Goal: Transaction & Acquisition: Subscribe to service/newsletter

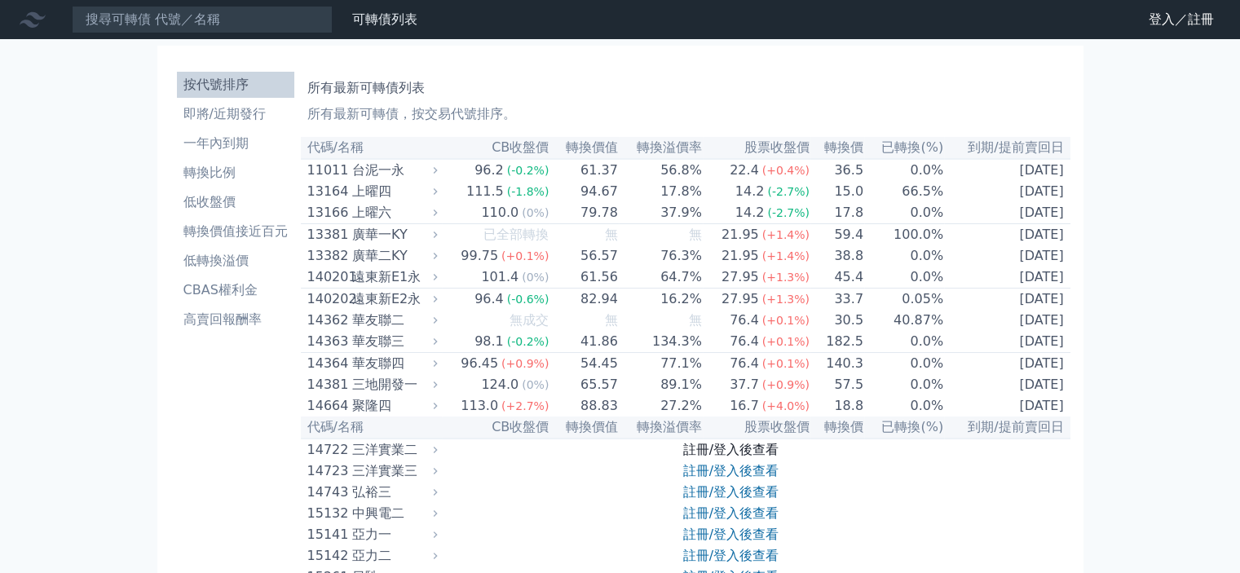
click at [692, 457] on link "註冊/登入後查看" at bounding box center [730, 449] width 95 height 15
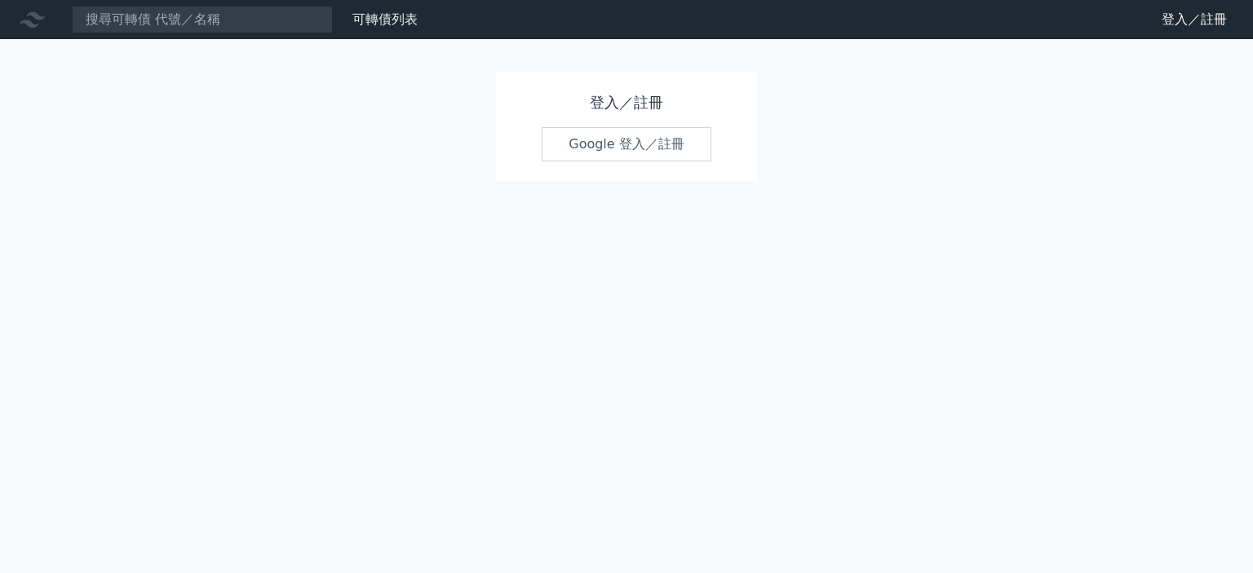
click at [623, 139] on link "Google 登入／註冊" at bounding box center [626, 144] width 170 height 34
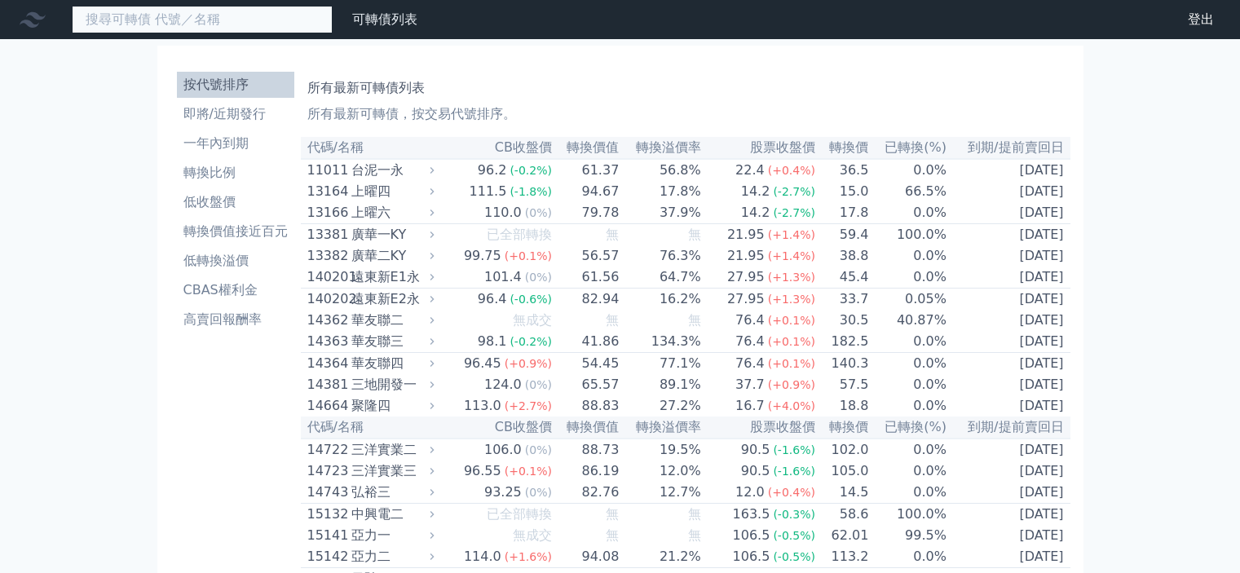
click at [241, 22] on input at bounding box center [202, 20] width 261 height 28
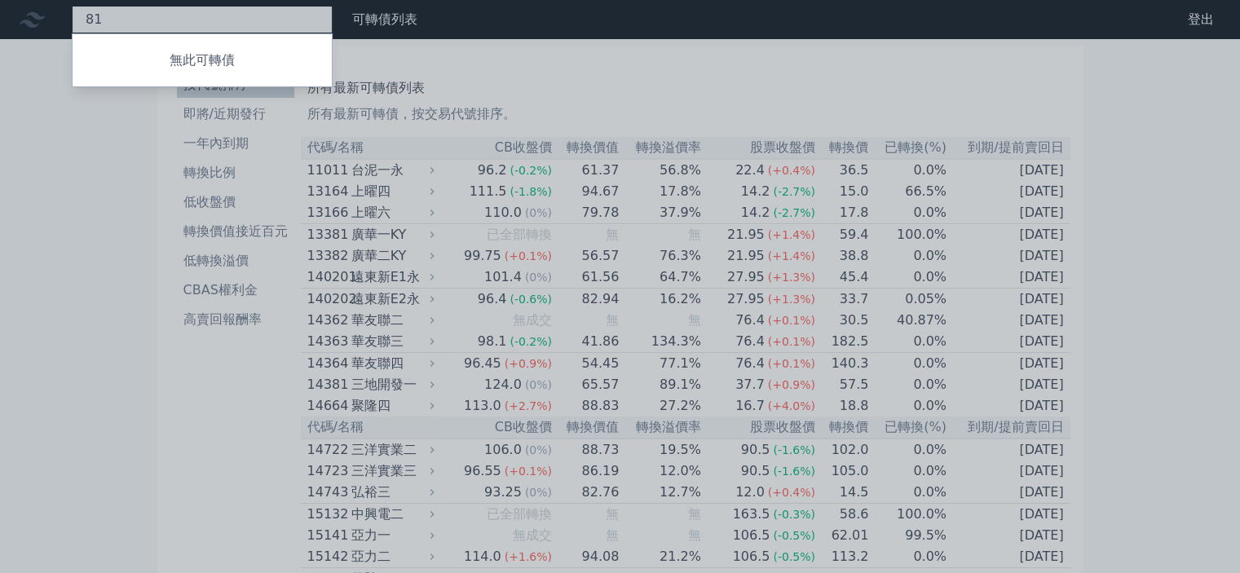
type input "8"
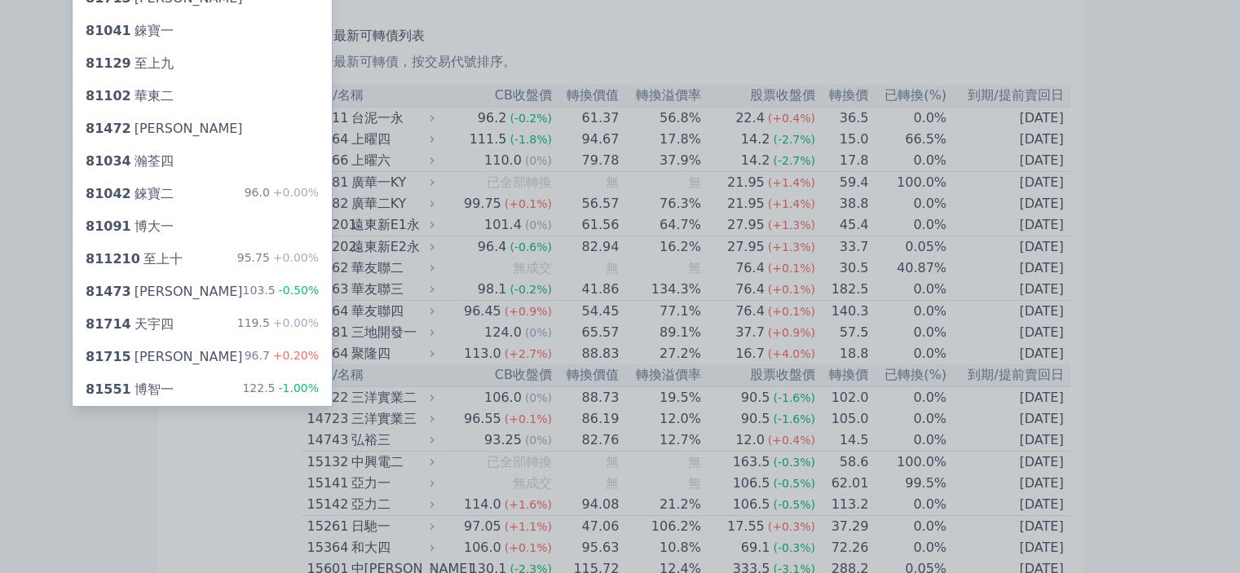
scroll to position [82, 0]
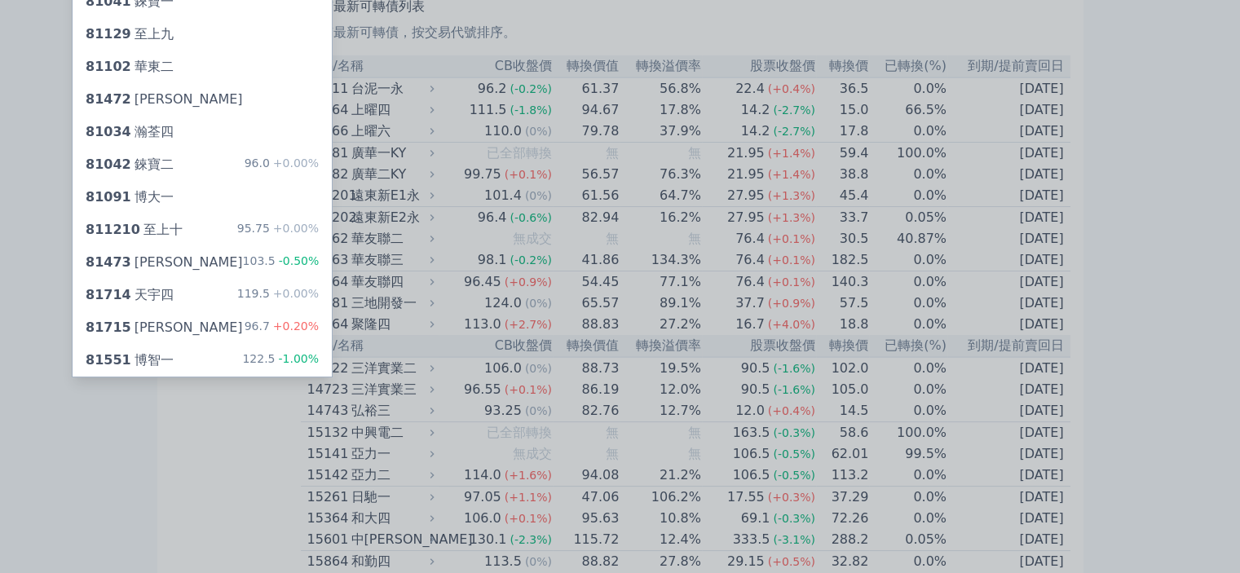
click at [1146, 104] on div at bounding box center [620, 286] width 1240 height 573
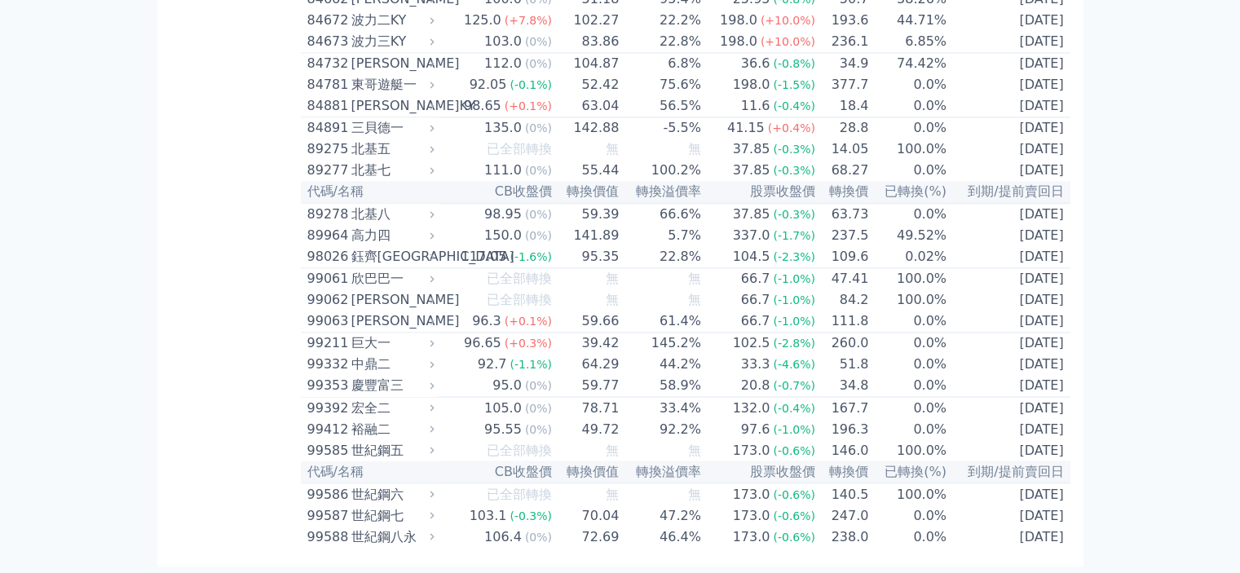
scroll to position [8889, 0]
